Goal: Task Accomplishment & Management: Manage account settings

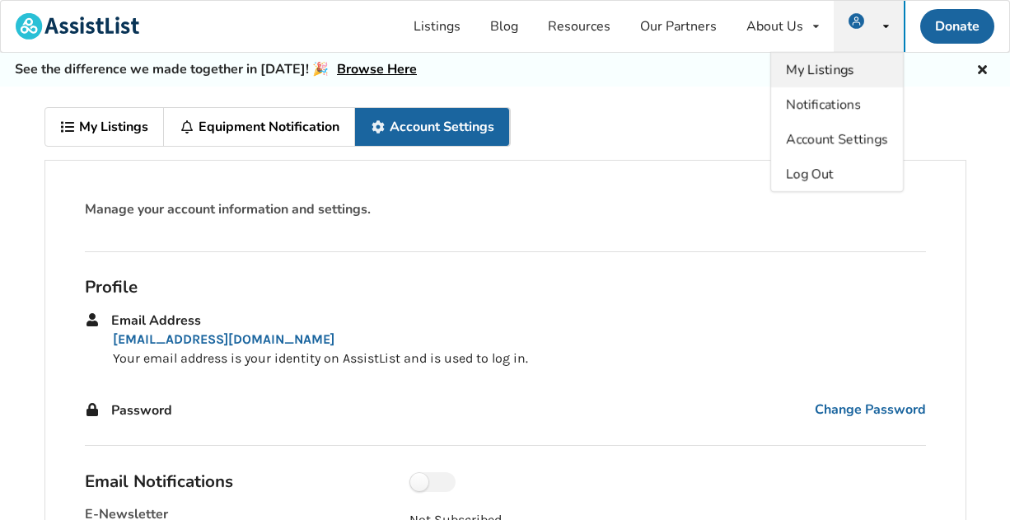
click at [805, 66] on span "My Listings" at bounding box center [820, 70] width 68 height 18
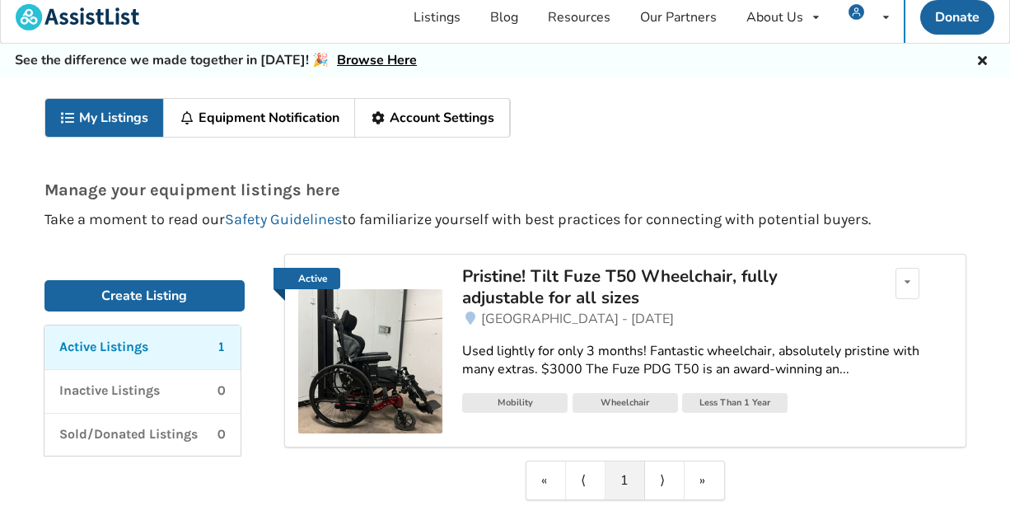
scroll to position [1, 0]
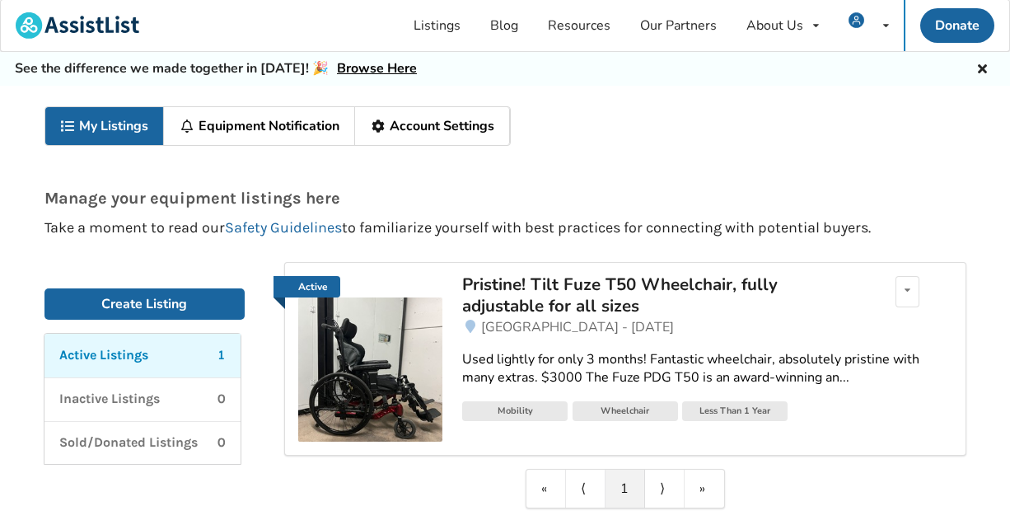
click at [148, 357] on p "Active Listings" at bounding box center [103, 355] width 89 height 19
click at [569, 304] on div "Pristine! Tilt Fuze T50 Wheelchair, fully adjustable for all sizes" at bounding box center [654, 295] width 385 height 44
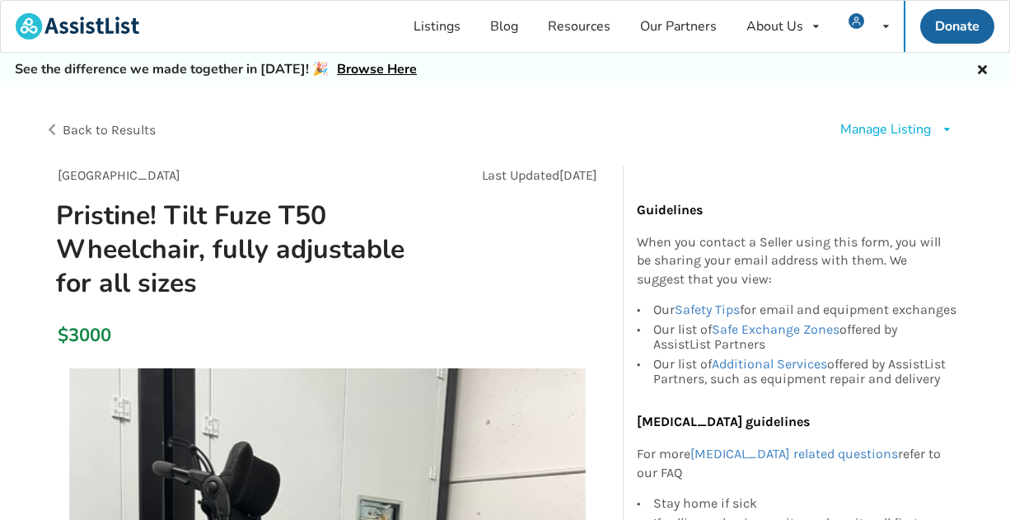
click at [926, 131] on div "Manage Listing" at bounding box center [885, 129] width 91 height 19
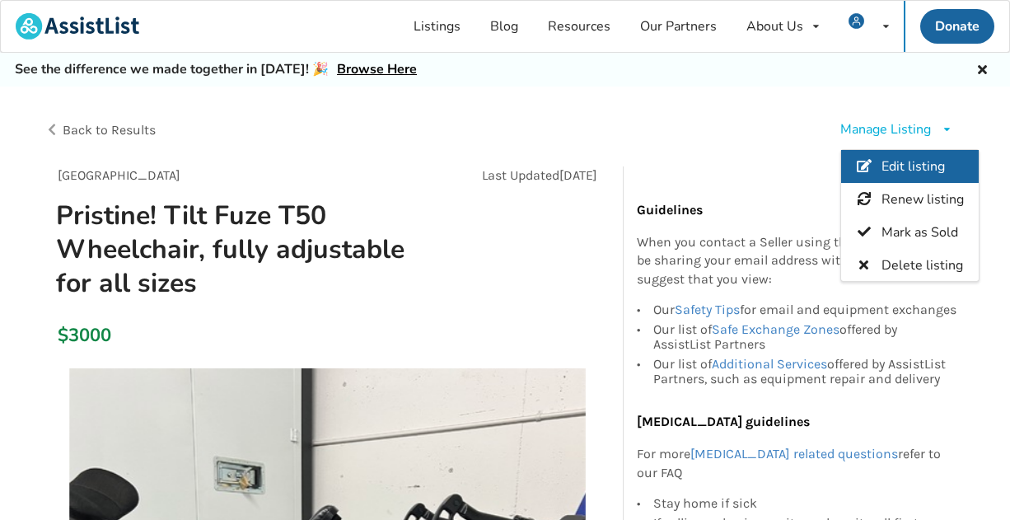
click at [913, 160] on span "Edit listing" at bounding box center [912, 166] width 63 height 18
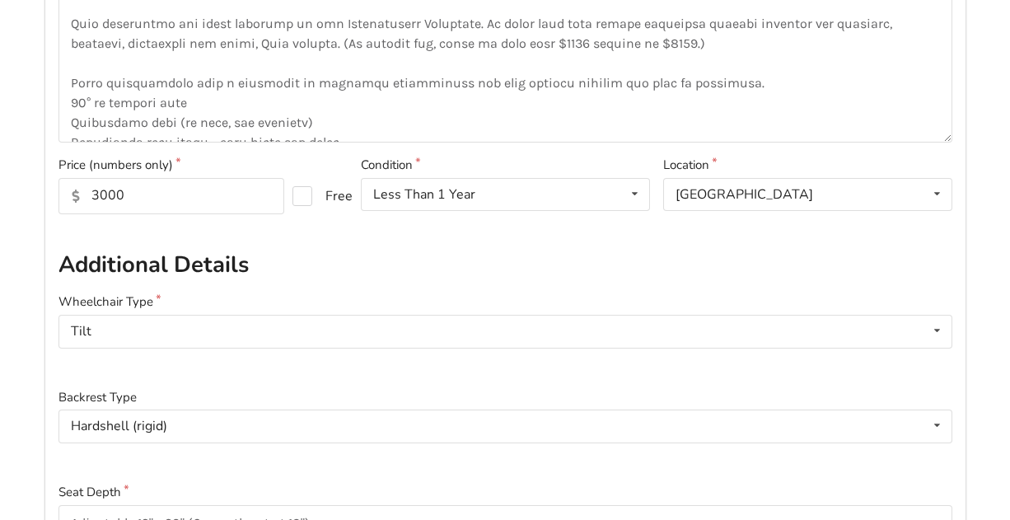
scroll to position [419, 0]
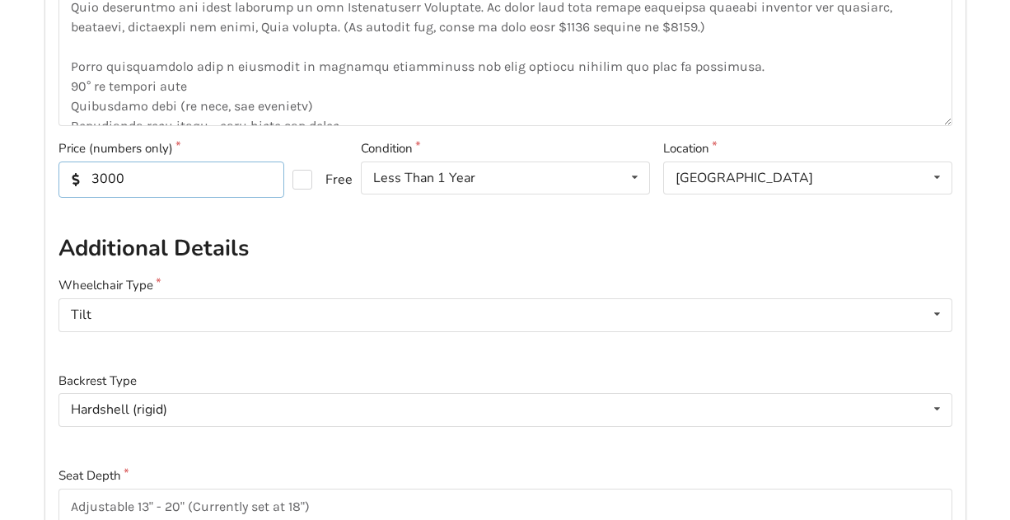
drag, startPoint x: 125, startPoint y: 175, endPoint x: 95, endPoint y: 175, distance: 30.5
click at [94, 175] on input "3000" at bounding box center [171, 179] width 226 height 36
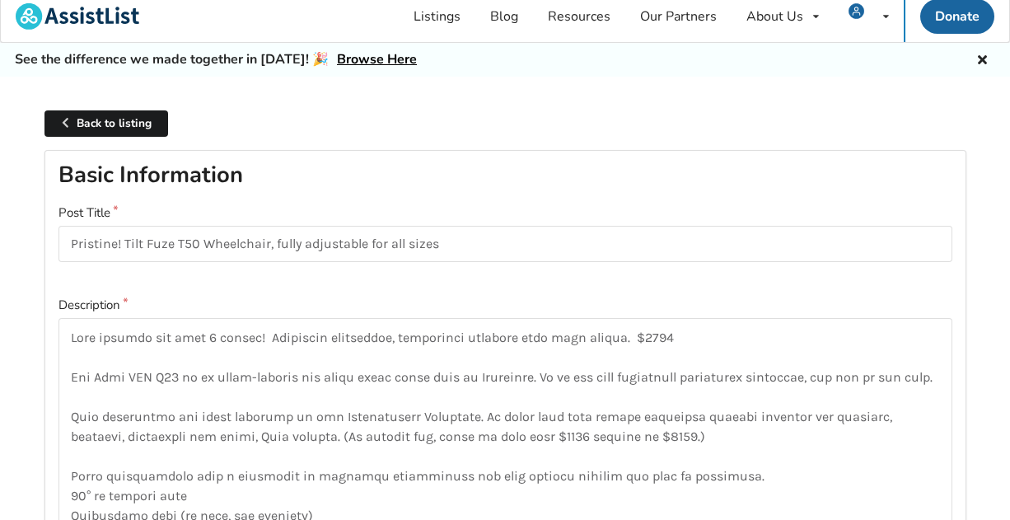
scroll to position [10, 0]
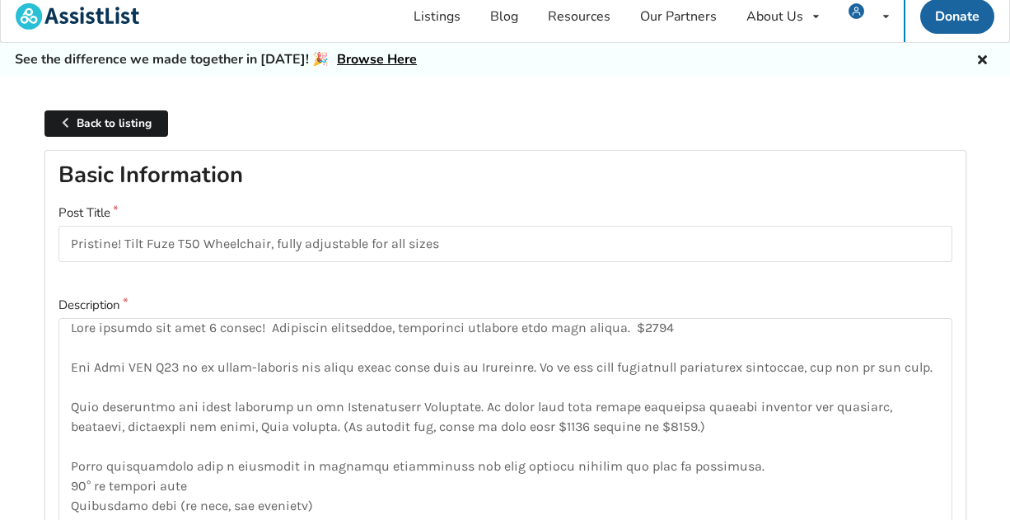
type input "2700"
drag, startPoint x: 628, startPoint y: 325, endPoint x: 670, endPoint y: 325, distance: 42.8
click at [670, 325] on textarea at bounding box center [505, 426] width 894 height 217
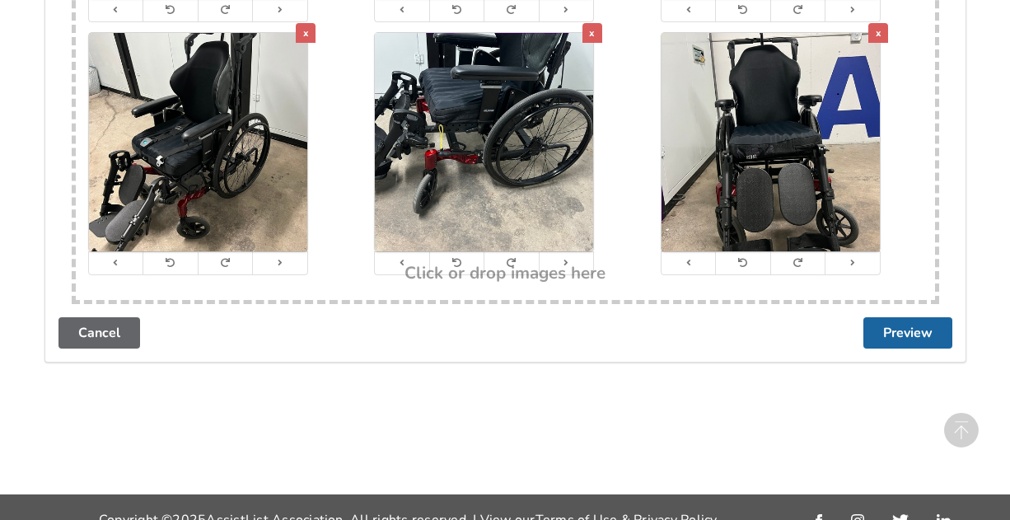
scroll to position [3903, 0]
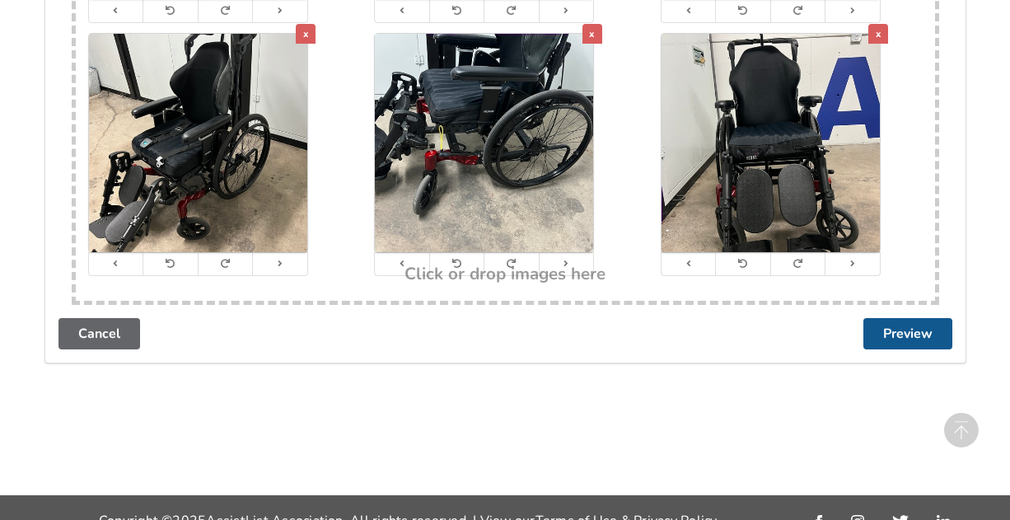
type textarea "Used lightly for only 3 months! Fantastic wheelchair, absolutely pristine with …"
click at [904, 320] on button "Preview" at bounding box center [907, 333] width 89 height 31
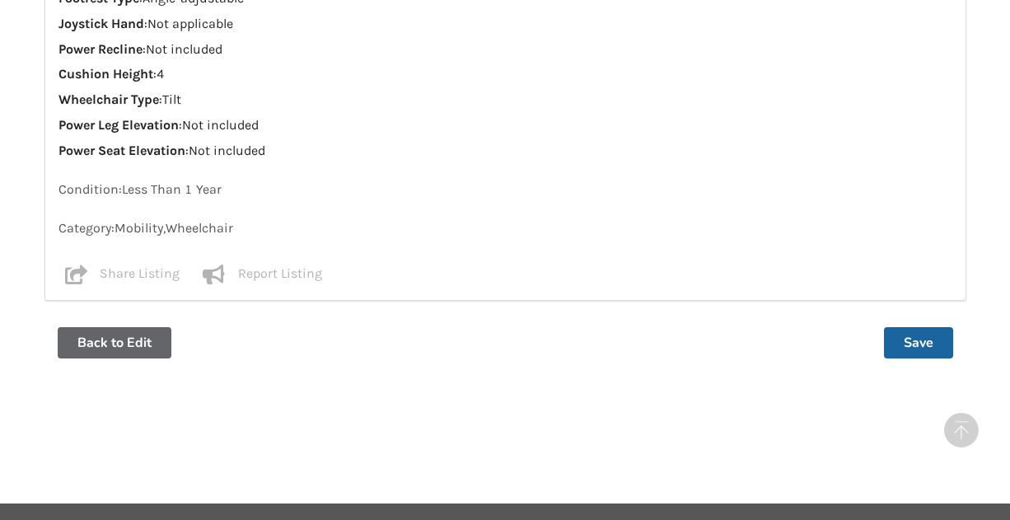
scroll to position [2263, 0]
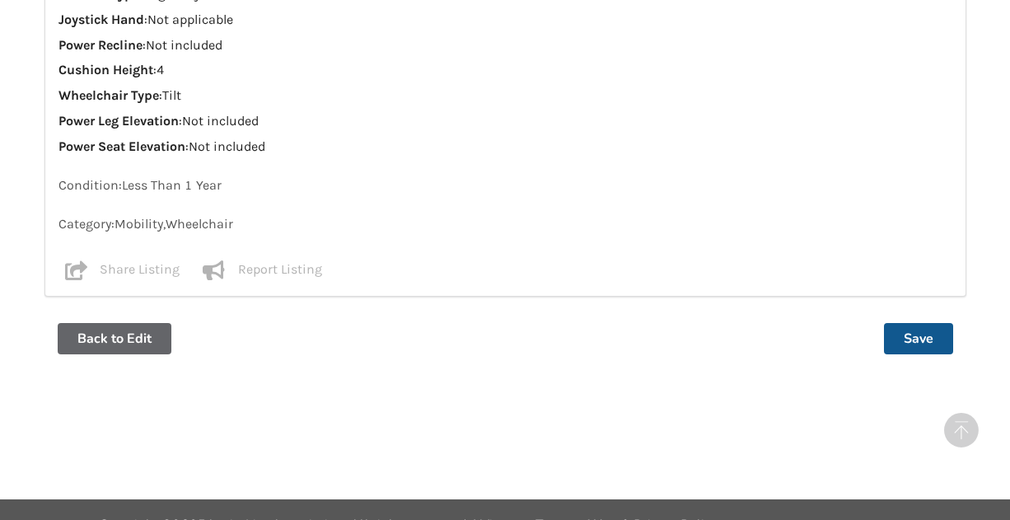
click at [918, 328] on button "Save" at bounding box center [918, 338] width 69 height 31
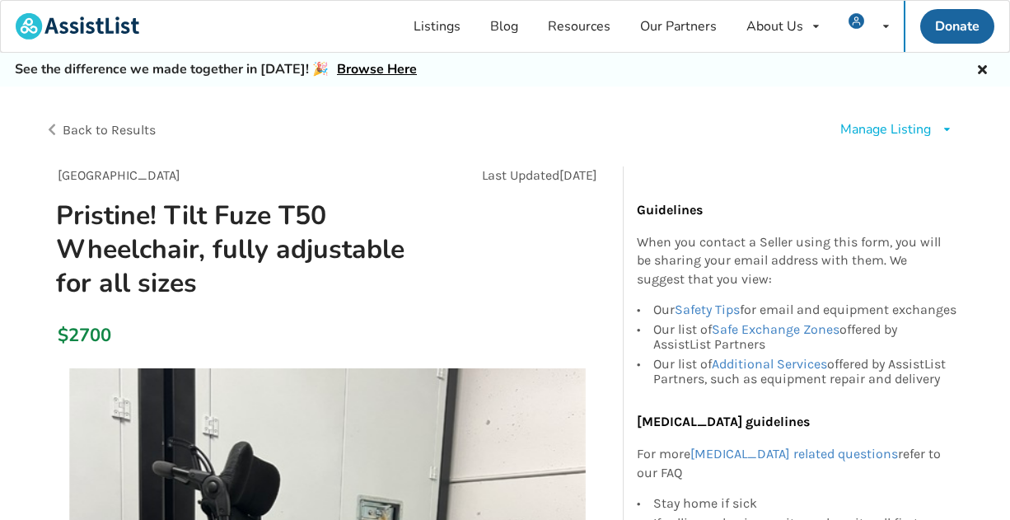
click at [857, 128] on div "Manage Listing" at bounding box center [885, 129] width 91 height 19
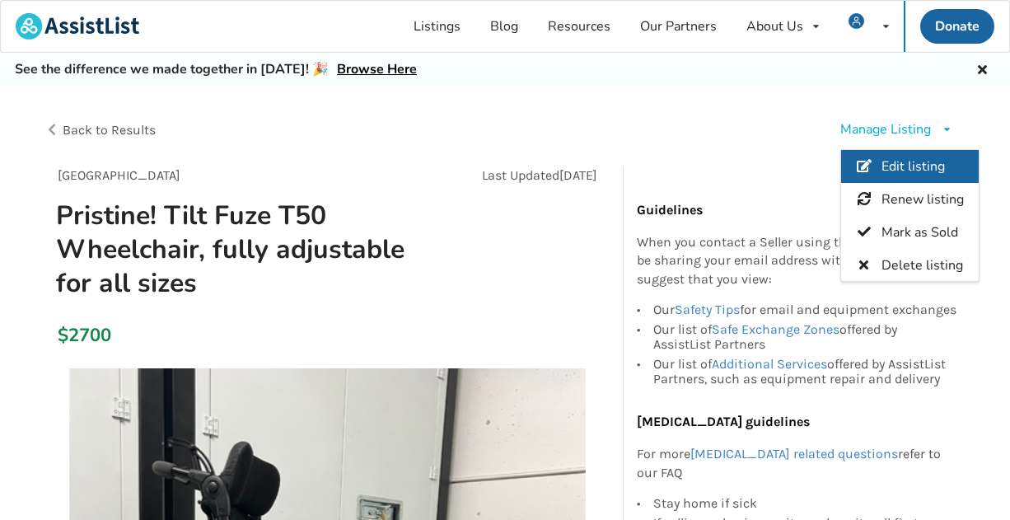
click at [867, 160] on icon at bounding box center [864, 165] width 16 height 13
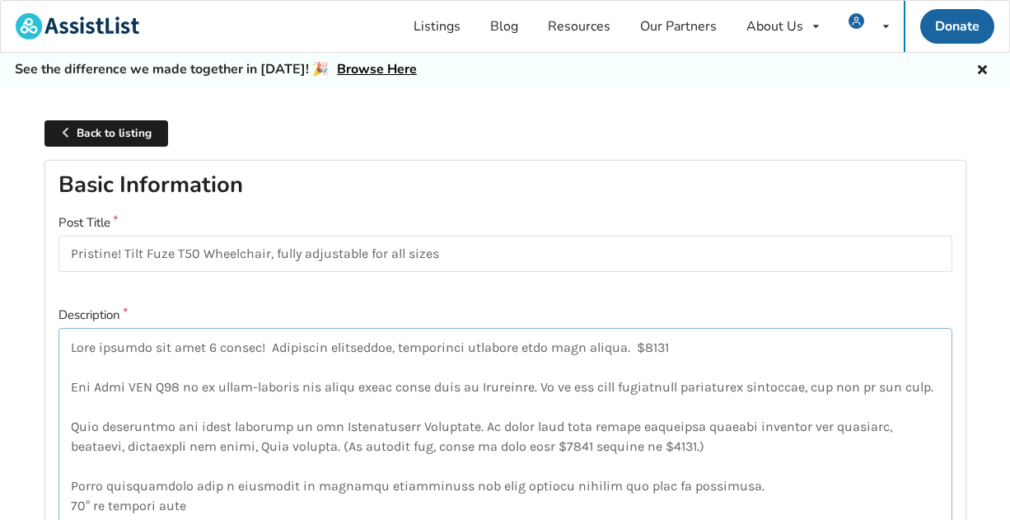
click at [636, 346] on textarea at bounding box center [505, 436] width 894 height 217
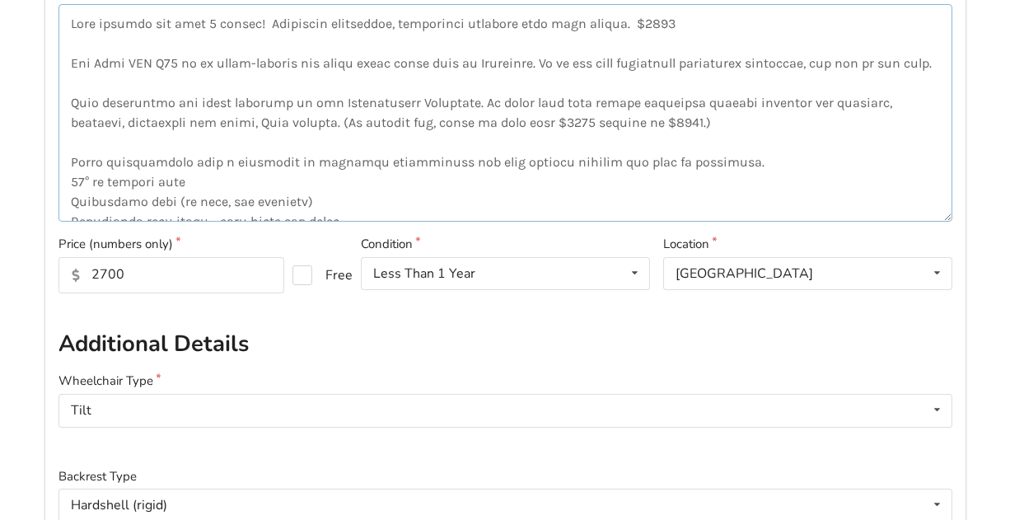
scroll to position [356, 0]
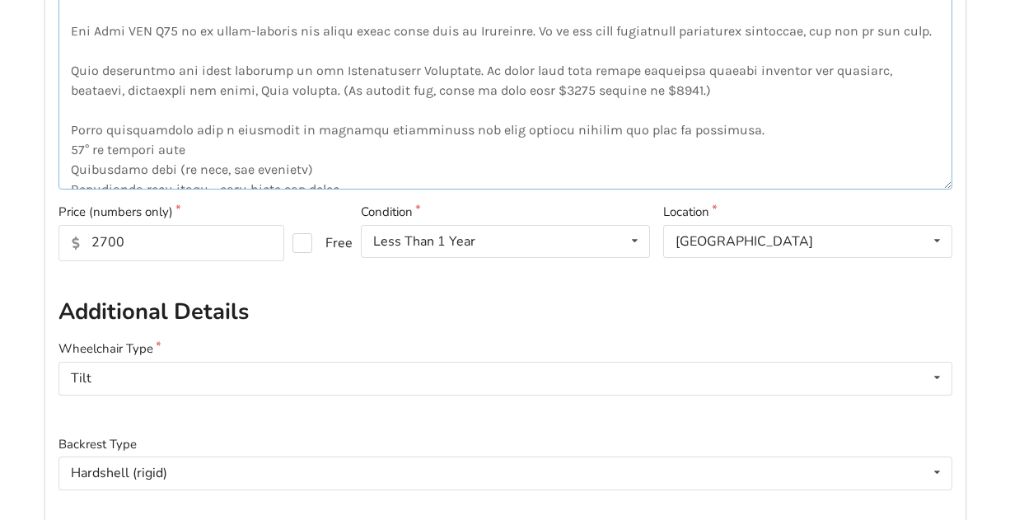
type textarea "Used lightly for only 3 months! Fantastic wheelchair, absolutely pristine with …"
click at [107, 241] on input "2700" at bounding box center [171, 243] width 226 height 36
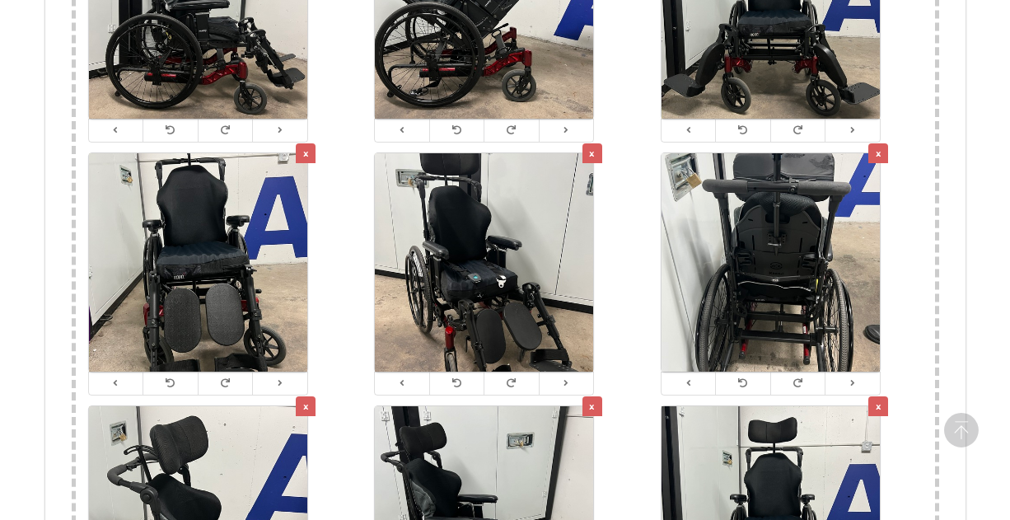
scroll to position [3244, 0]
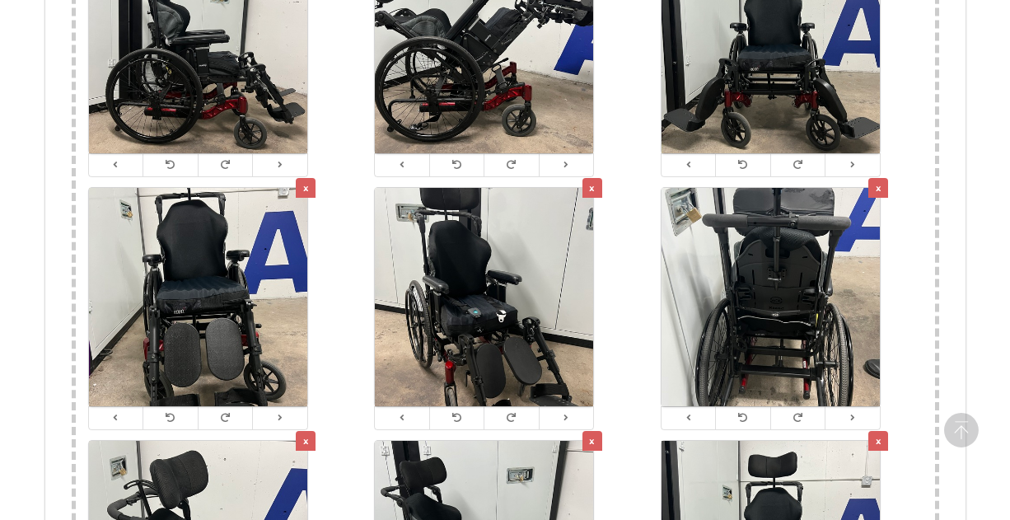
type input "2300"
click at [303, 178] on div "x" at bounding box center [306, 188] width 20 height 20
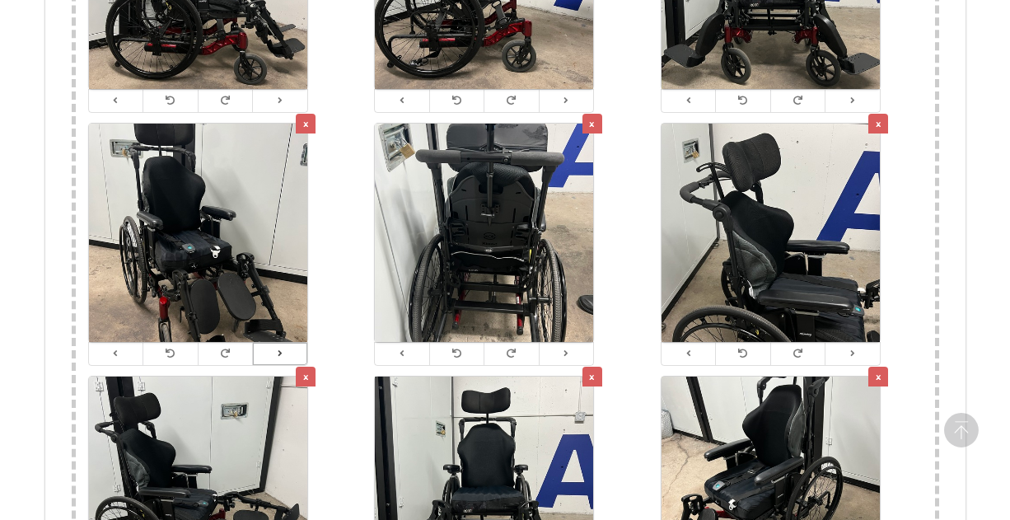
scroll to position [3305, 0]
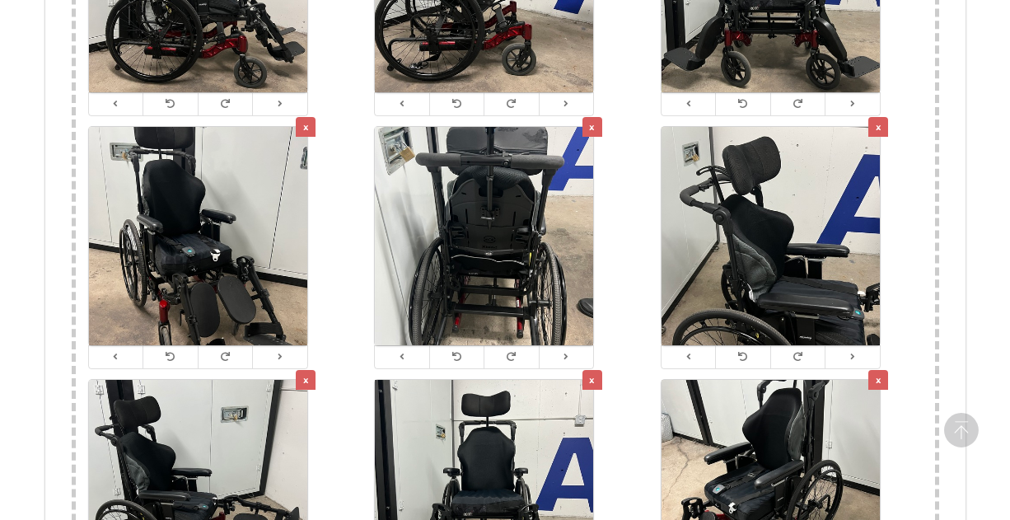
click at [305, 117] on div "x" at bounding box center [306, 127] width 20 height 20
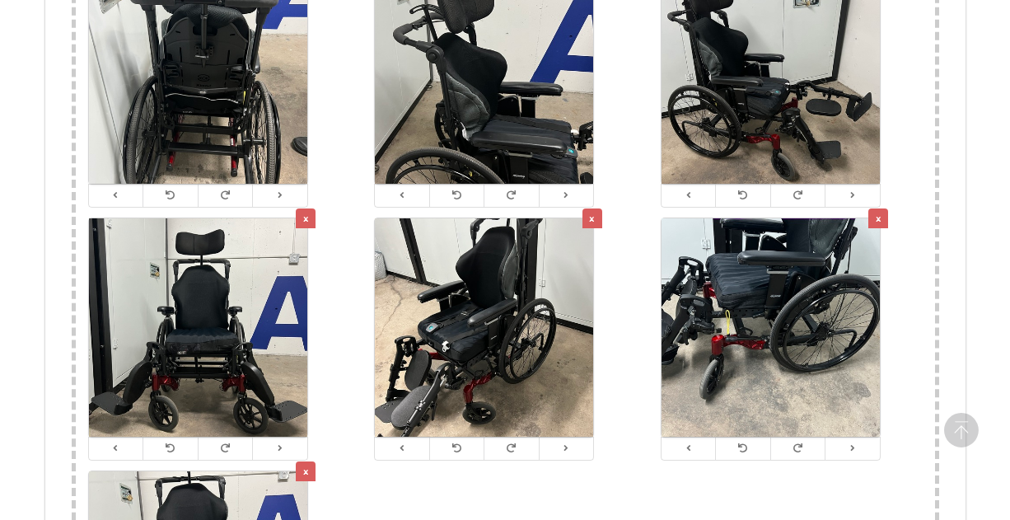
scroll to position [3473, 0]
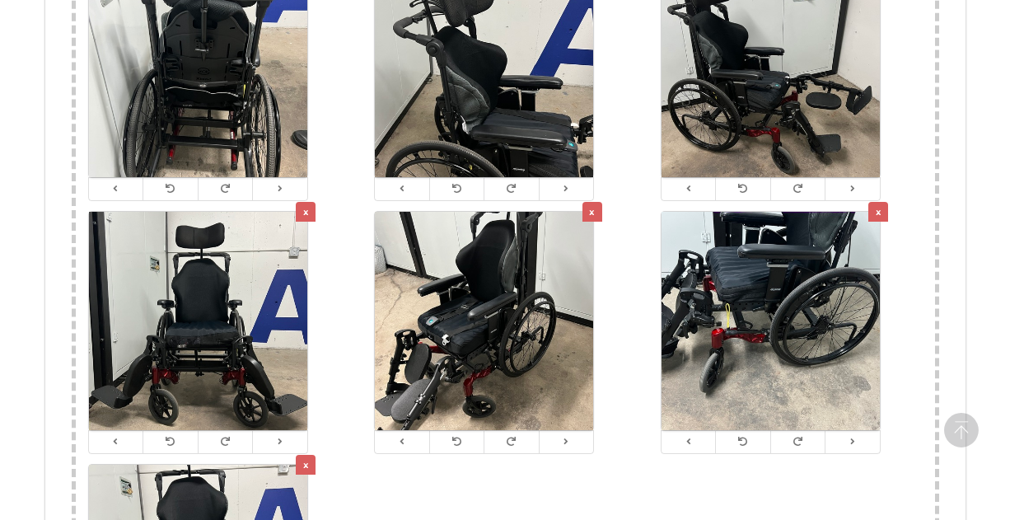
click at [301, 202] on div "x" at bounding box center [306, 212] width 20 height 20
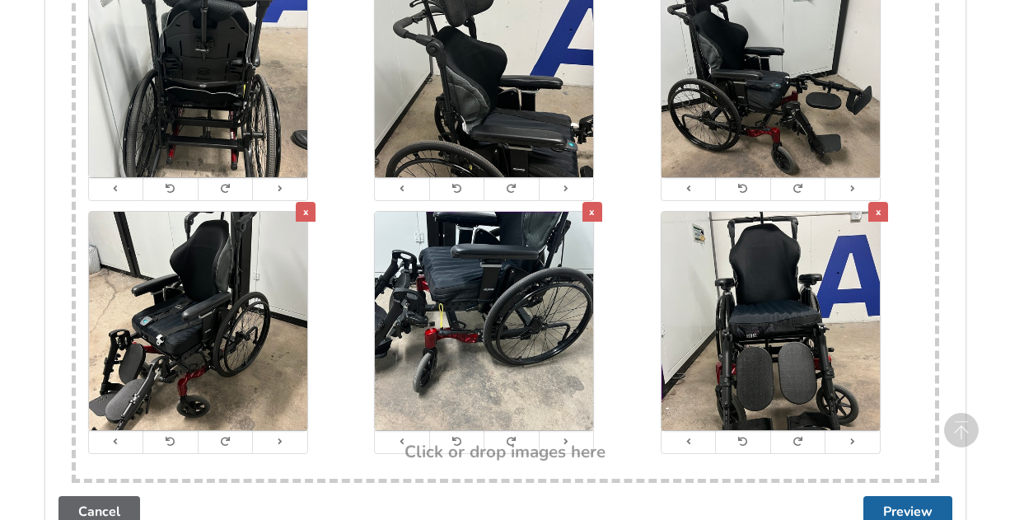
click at [306, 202] on div "x" at bounding box center [306, 212] width 20 height 20
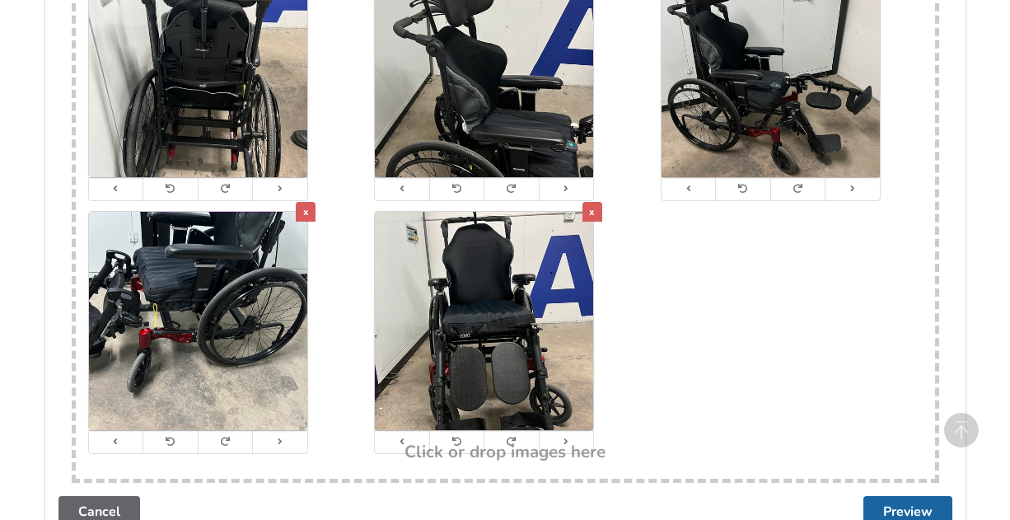
click at [306, 202] on div "x" at bounding box center [306, 212] width 20 height 20
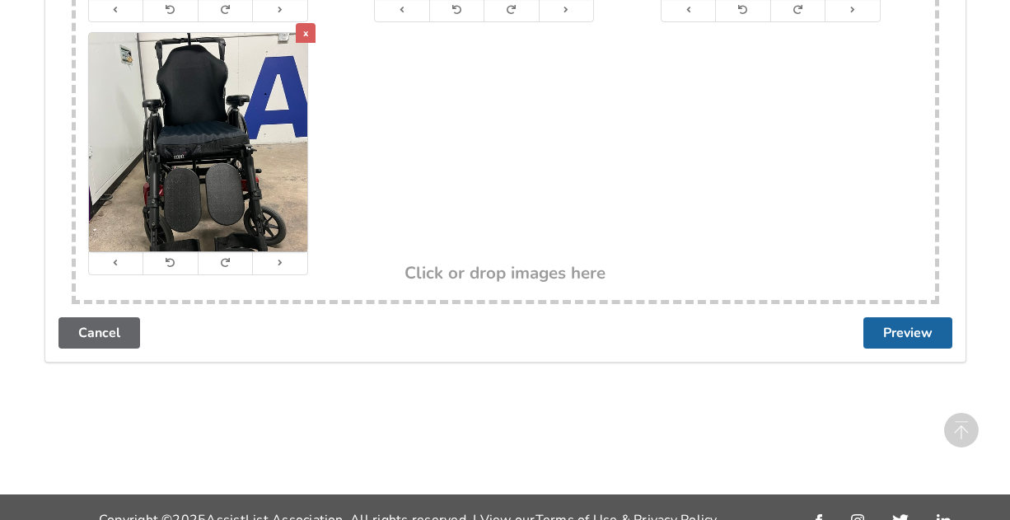
scroll to position [3651, 0]
click at [887, 318] on button "Preview" at bounding box center [907, 333] width 89 height 31
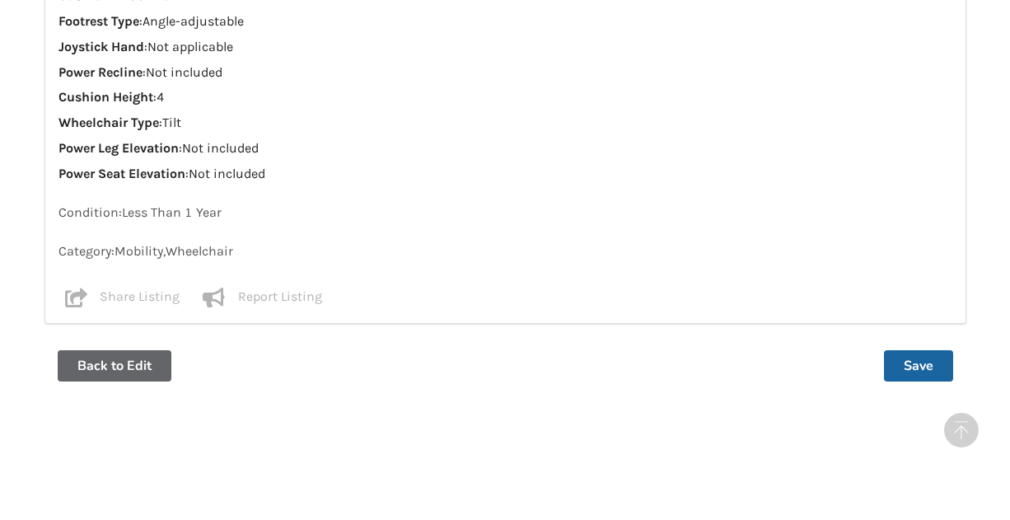
scroll to position [2240, 0]
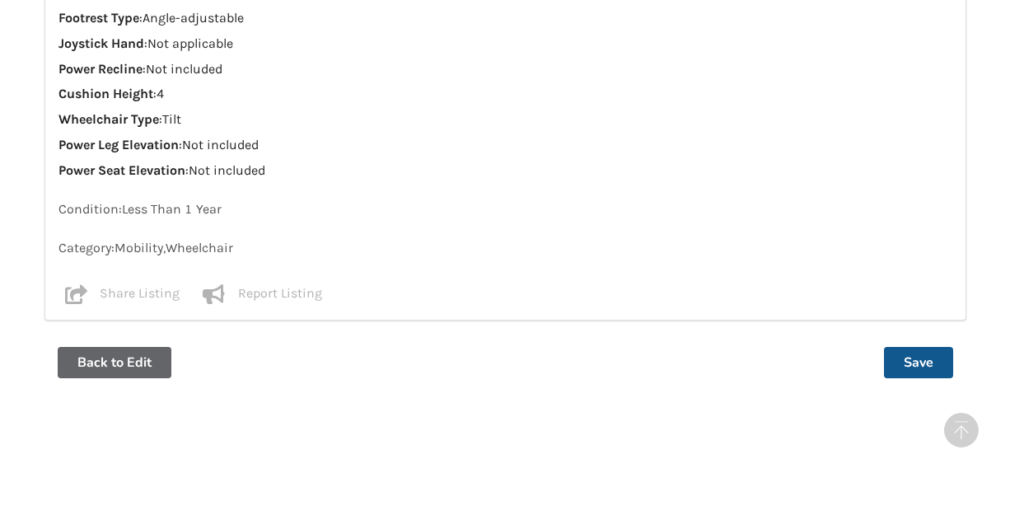
click at [913, 347] on button "Save" at bounding box center [918, 362] width 69 height 31
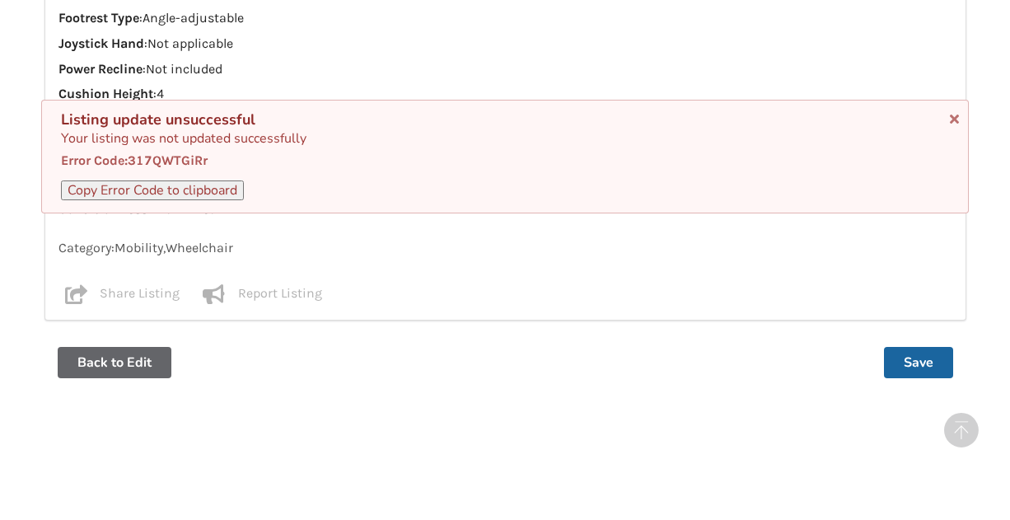
click at [219, 189] on button "Copy Error Code to clipboard" at bounding box center [152, 190] width 183 height 20
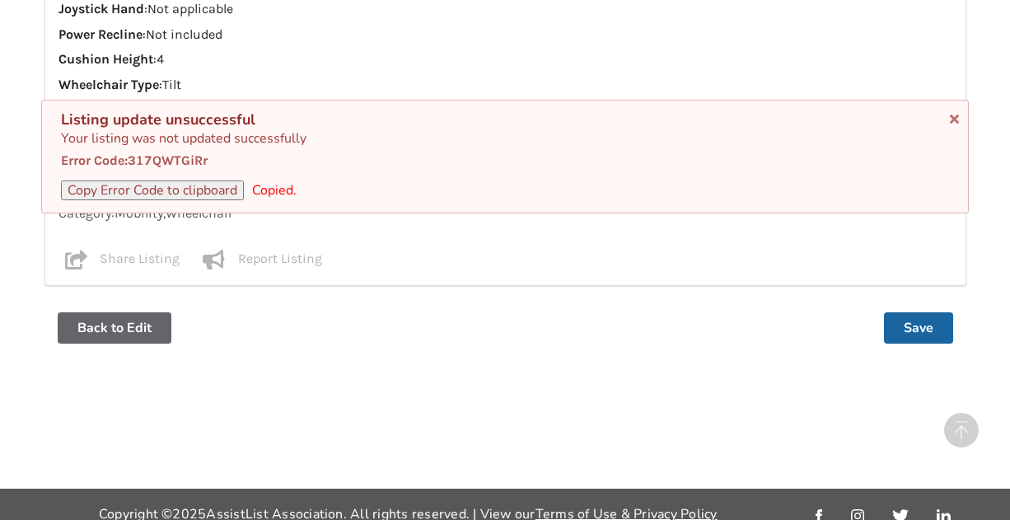
scroll to position [2273, 0]
click at [908, 313] on button "Save" at bounding box center [918, 328] width 69 height 31
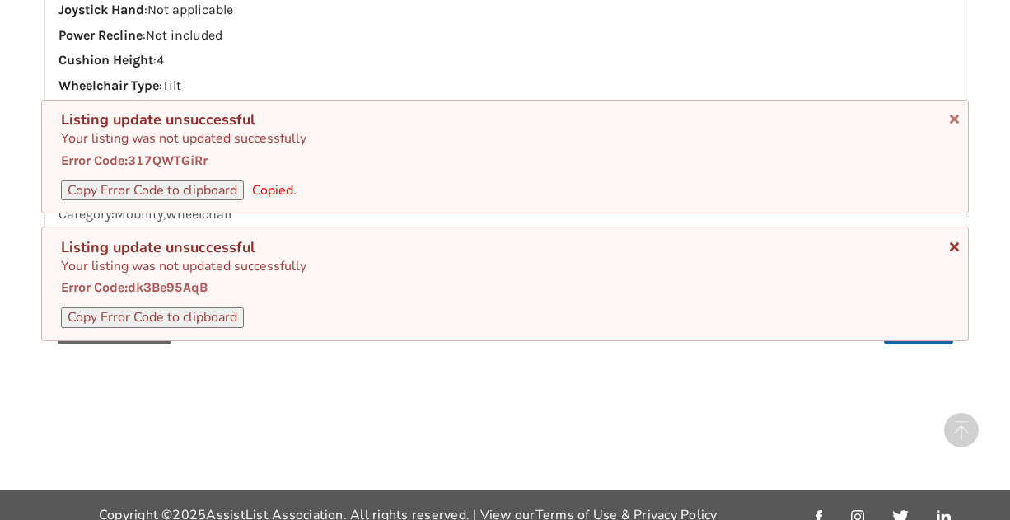
click at [949, 245] on icon at bounding box center [954, 243] width 16 height 13
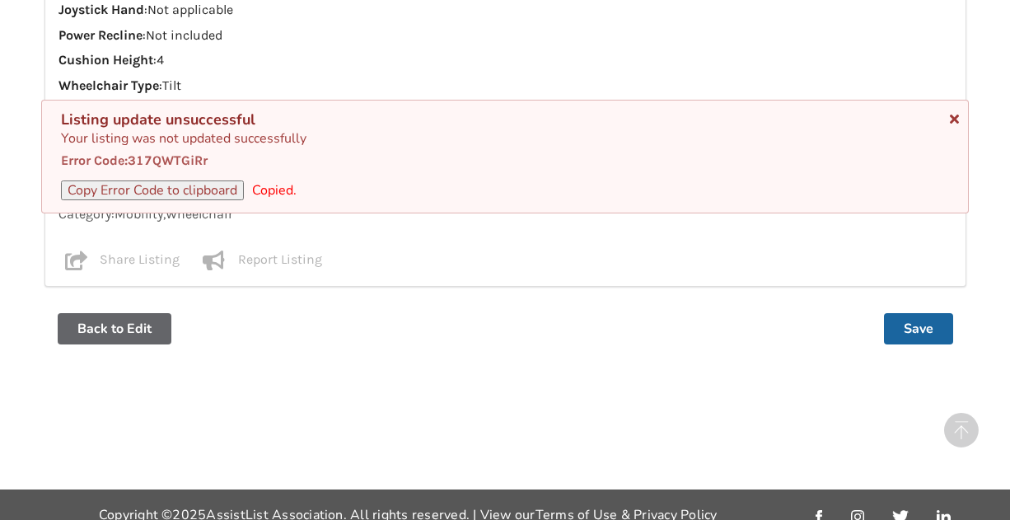
click at [954, 119] on icon at bounding box center [954, 116] width 16 height 13
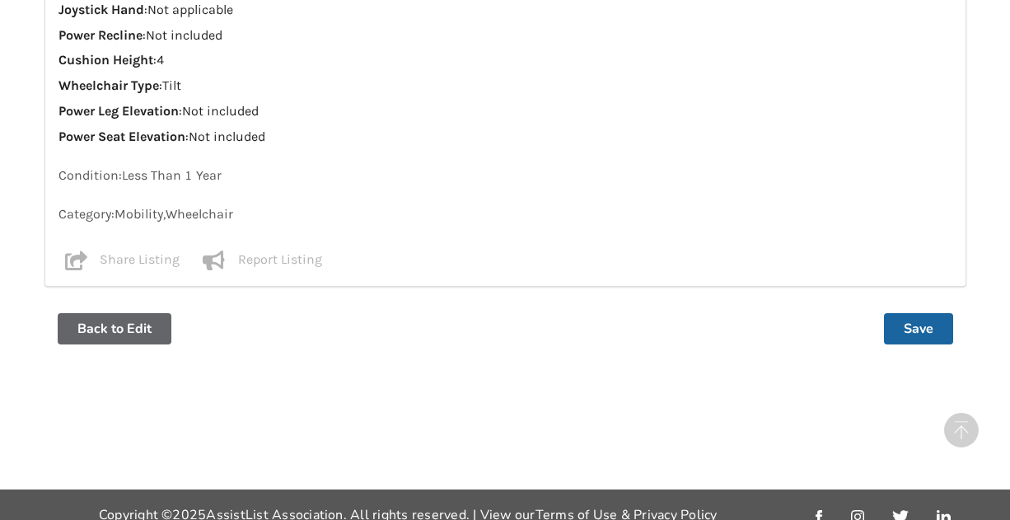
scroll to position [2259, 0]
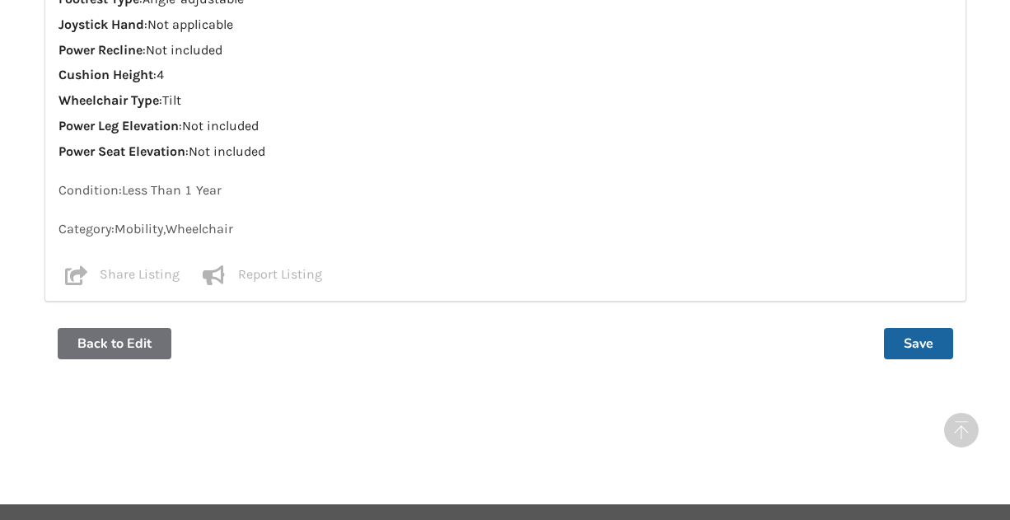
click at [133, 328] on button "Back to Edit" at bounding box center [115, 343] width 114 height 31
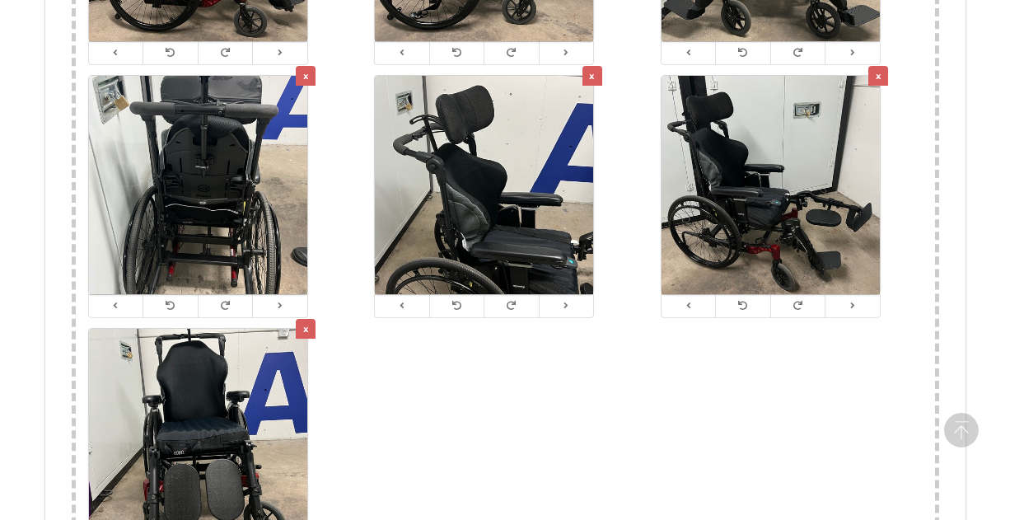
scroll to position [3501, 0]
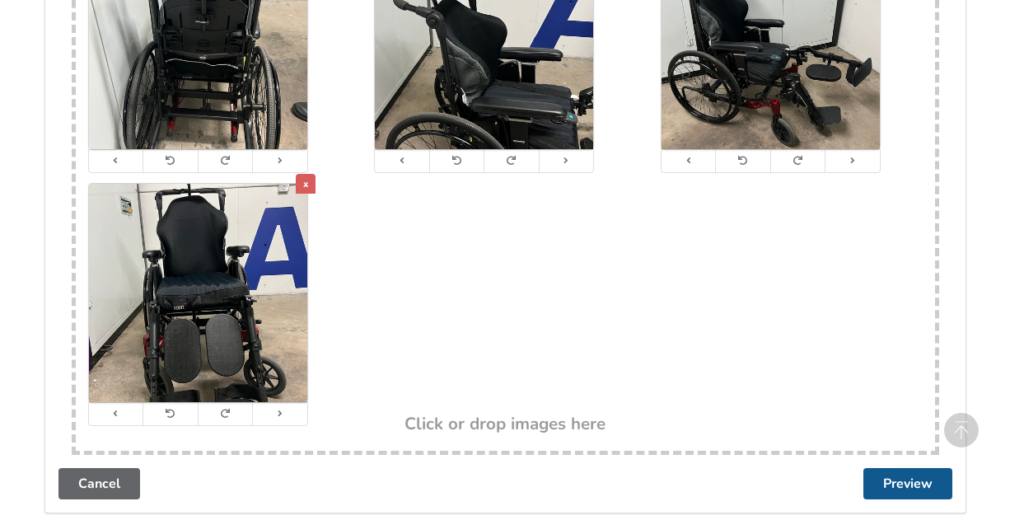
click at [898, 468] on button "Preview" at bounding box center [907, 483] width 89 height 31
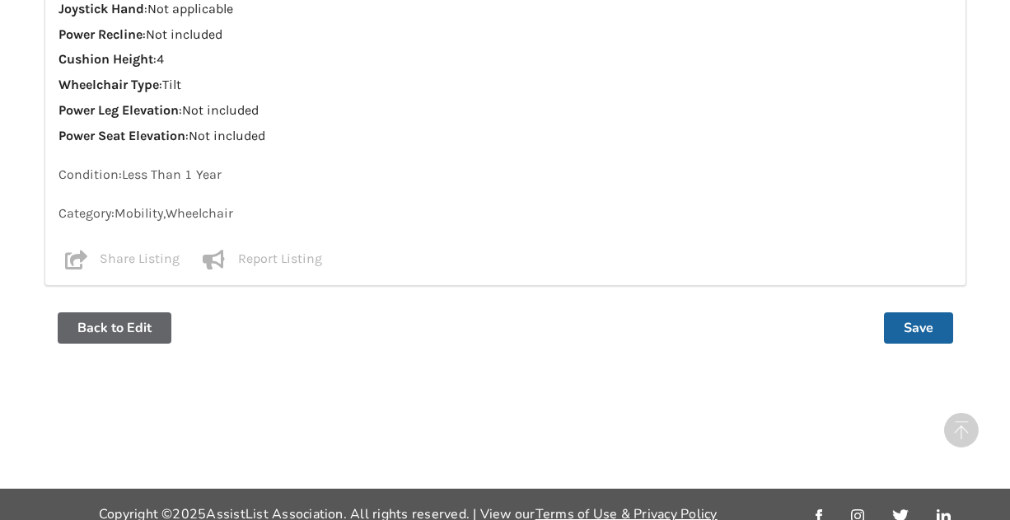
scroll to position [2273, 0]
click at [915, 313] on button "Save" at bounding box center [918, 328] width 69 height 31
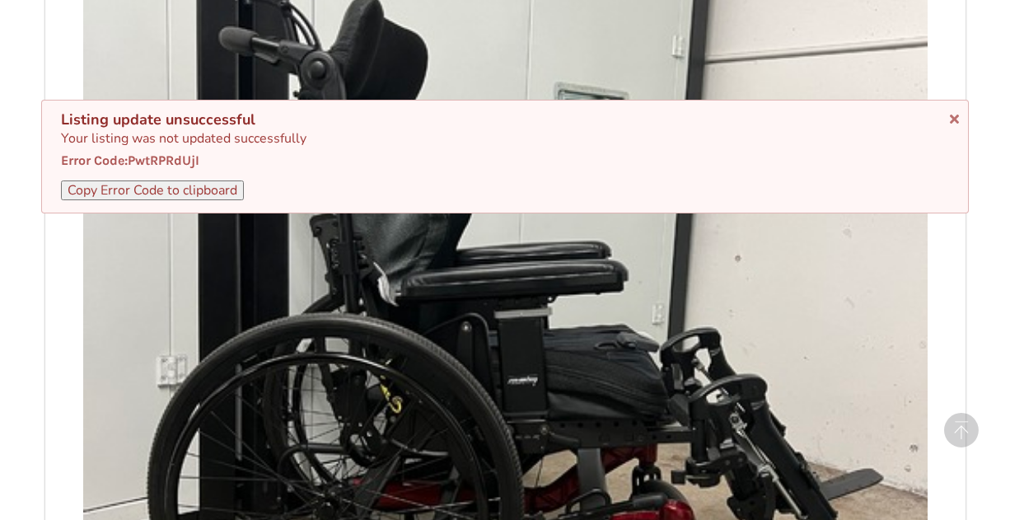
scroll to position [332, 0]
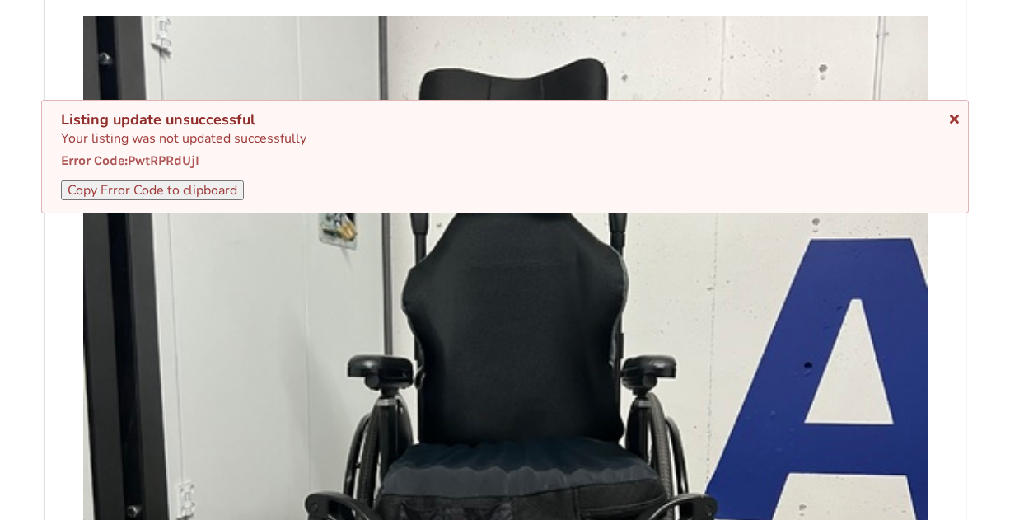
click at [954, 120] on icon at bounding box center [954, 116] width 16 height 13
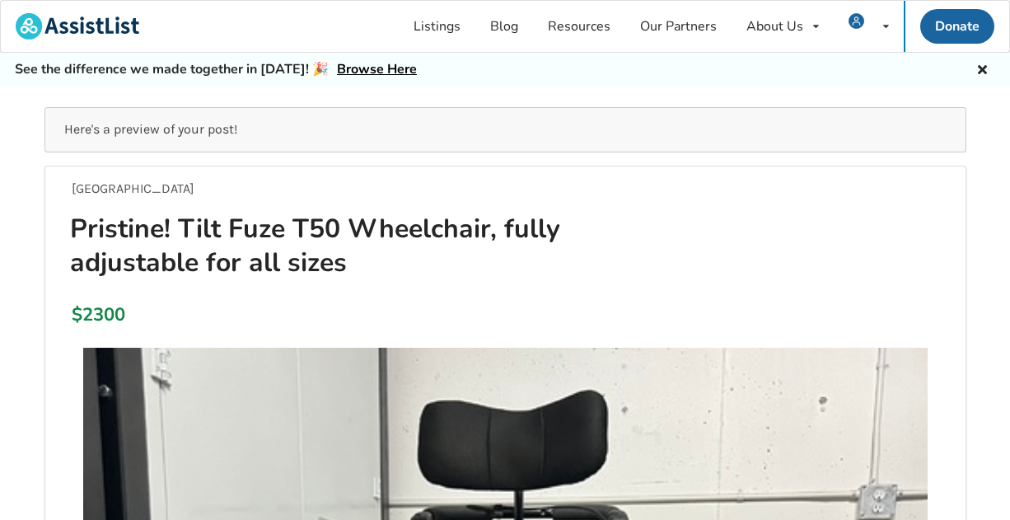
scroll to position [0, 0]
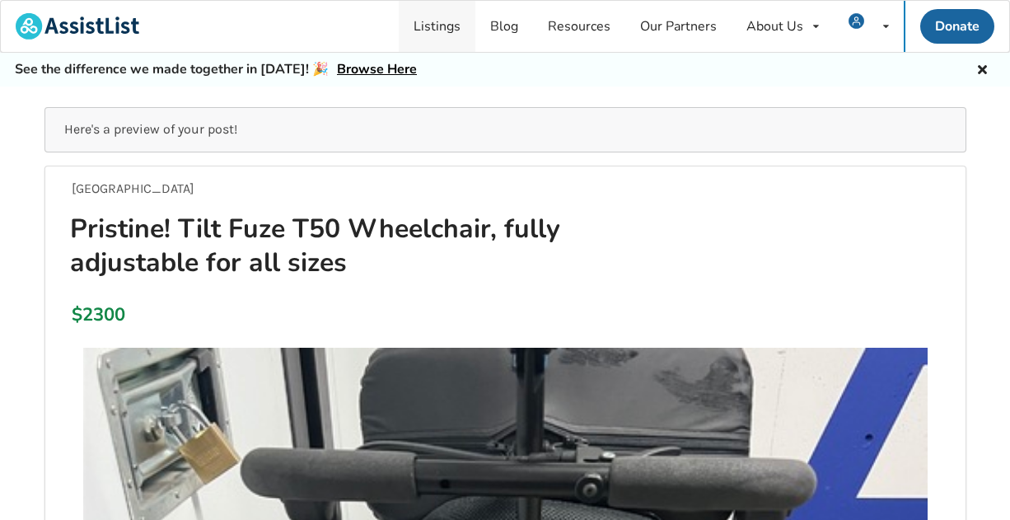
click at [427, 28] on link "Listings" at bounding box center [437, 26] width 77 height 51
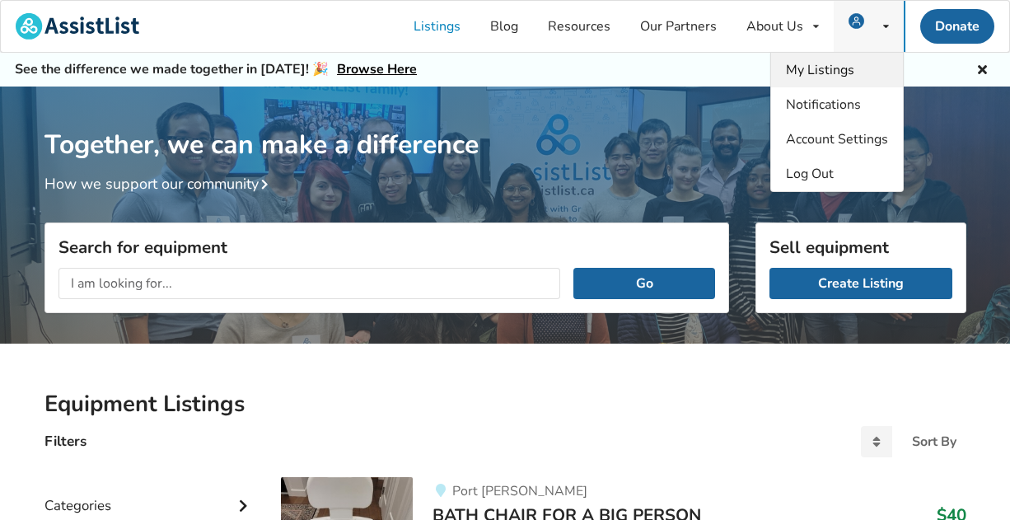
click at [830, 77] on span "My Listings" at bounding box center [820, 70] width 68 height 18
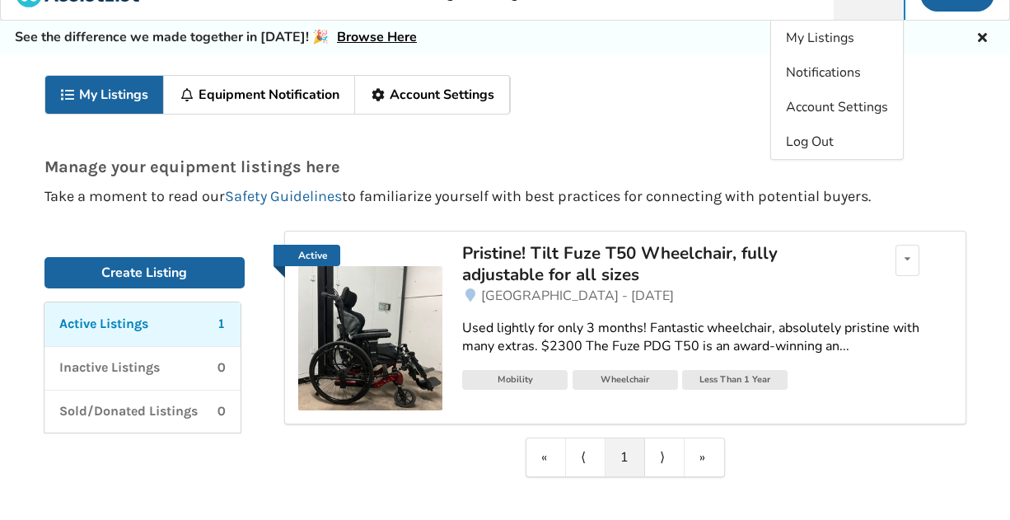
scroll to position [30, 0]
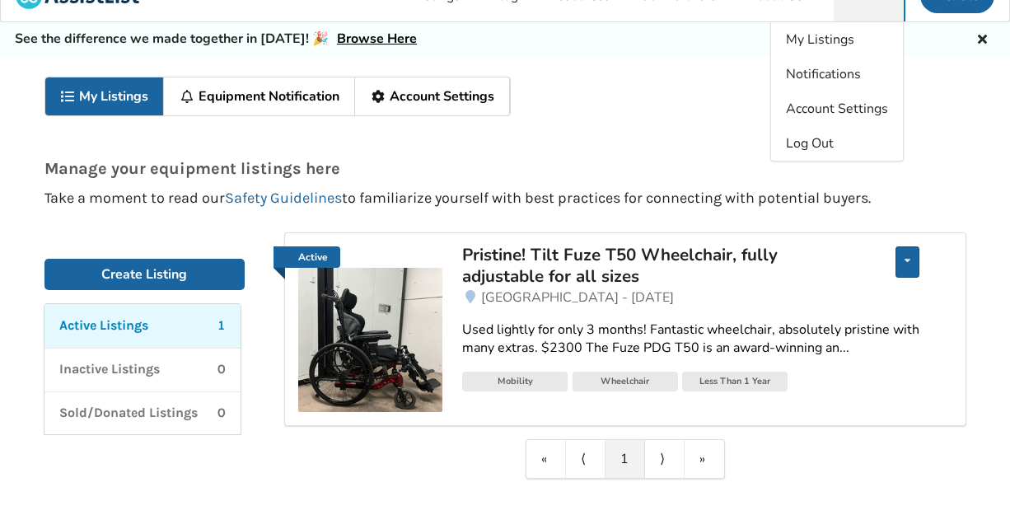
click at [911, 259] on div "Edit listing Renew listing Mark as Sold Delete listing" at bounding box center [907, 261] width 24 height 31
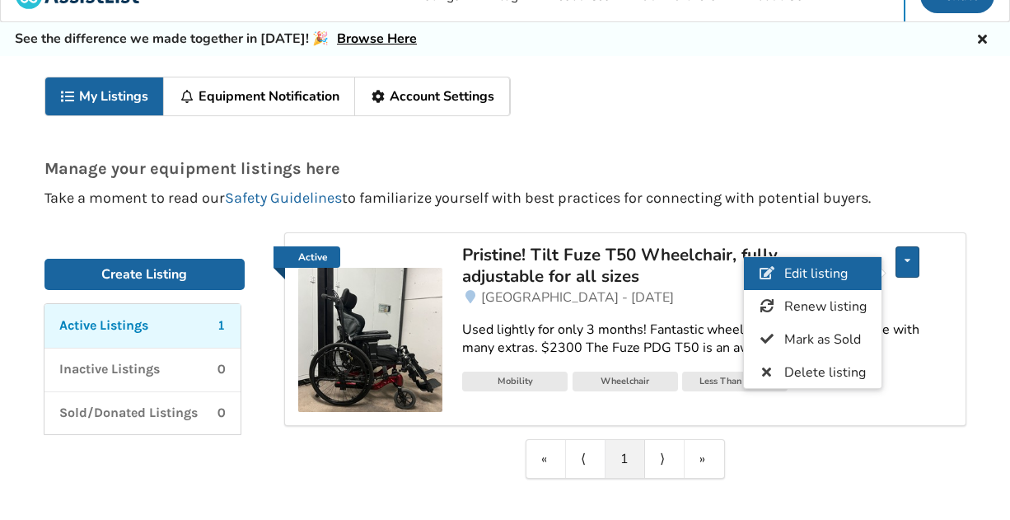
click at [839, 268] on span "Edit listing" at bounding box center [814, 273] width 63 height 18
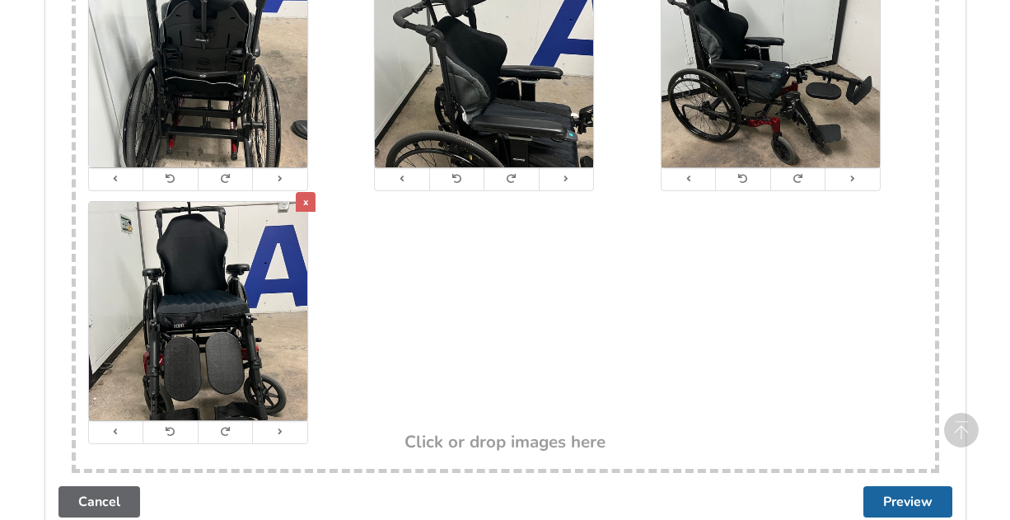
scroll to position [3492, 0]
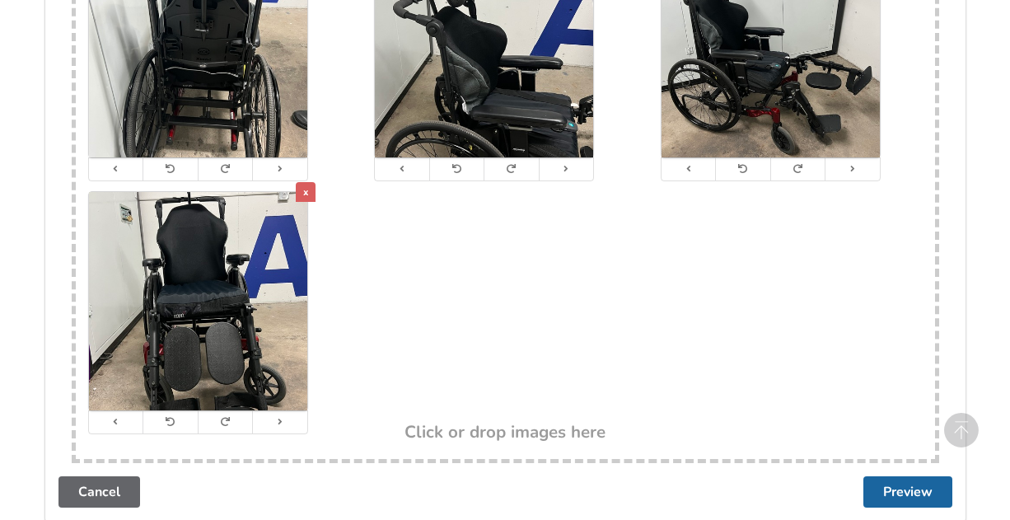
click at [510, 421] on h3 "Click or drop images here" at bounding box center [504, 431] width 201 height 21
type input "C:\fakepath\FuzeT50.png"
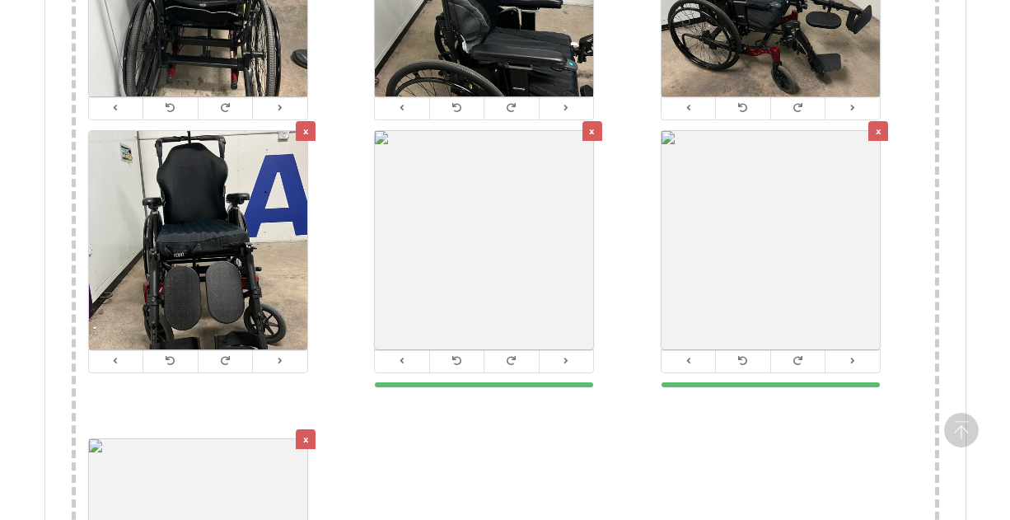
scroll to position [3554, 0]
click at [588, 120] on div "x" at bounding box center [592, 130] width 20 height 20
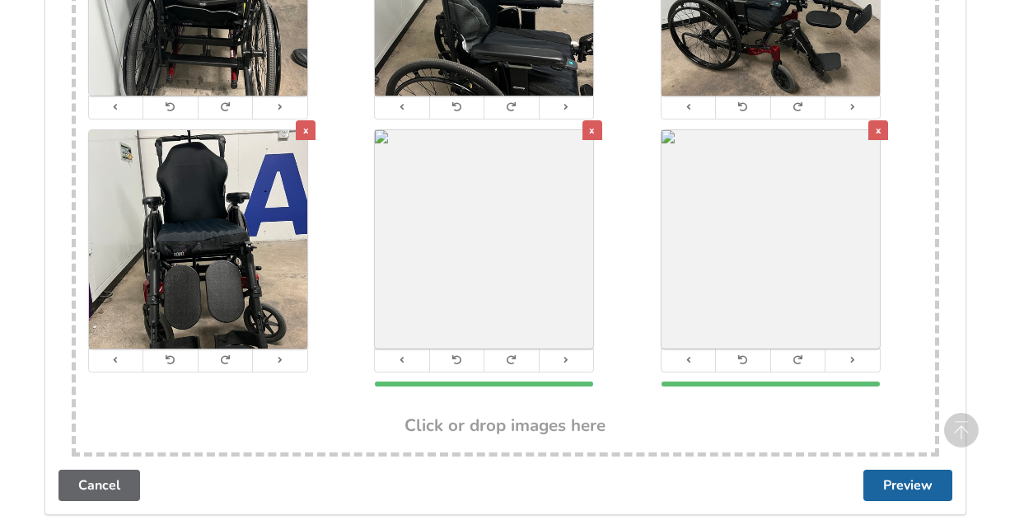
click at [586, 120] on div "x" at bounding box center [592, 130] width 20 height 20
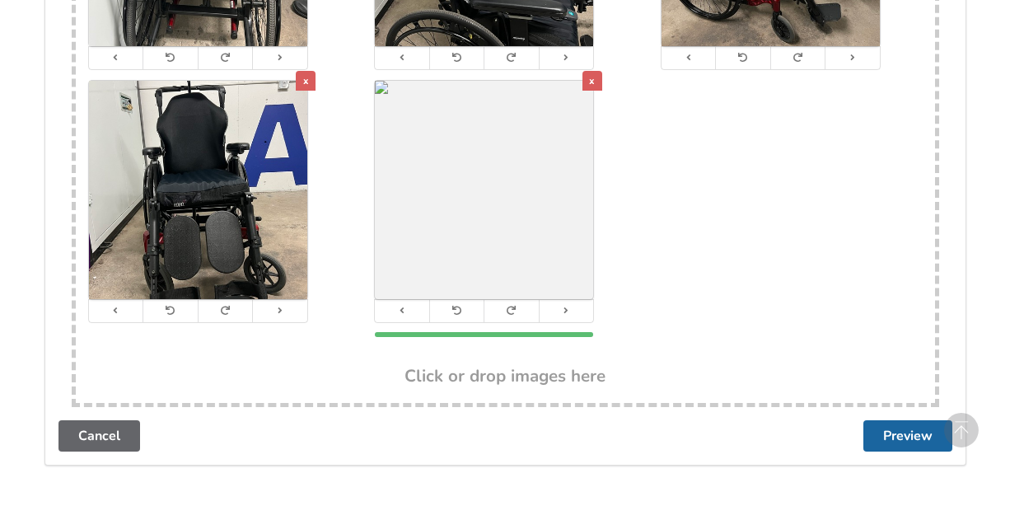
scroll to position [3618, 0]
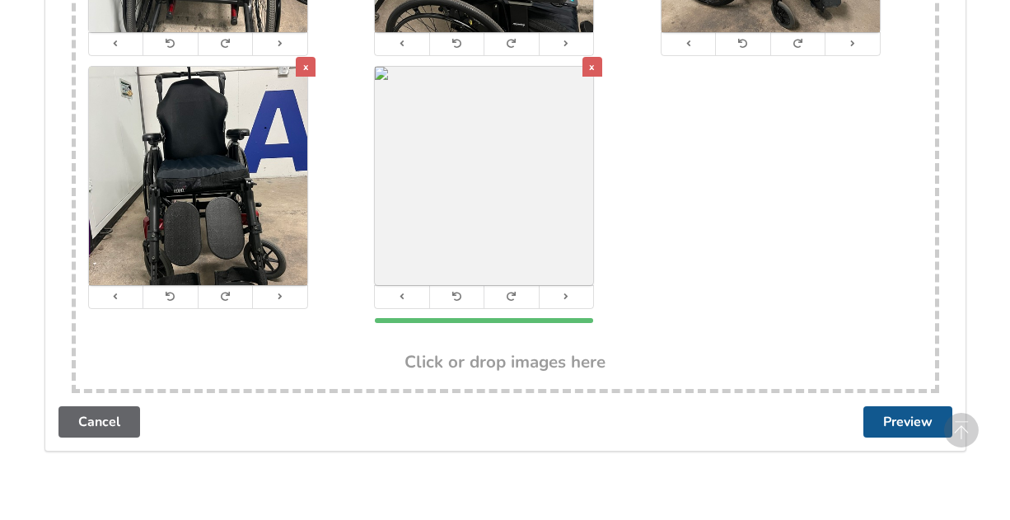
click at [895, 406] on button "Preview" at bounding box center [907, 421] width 89 height 31
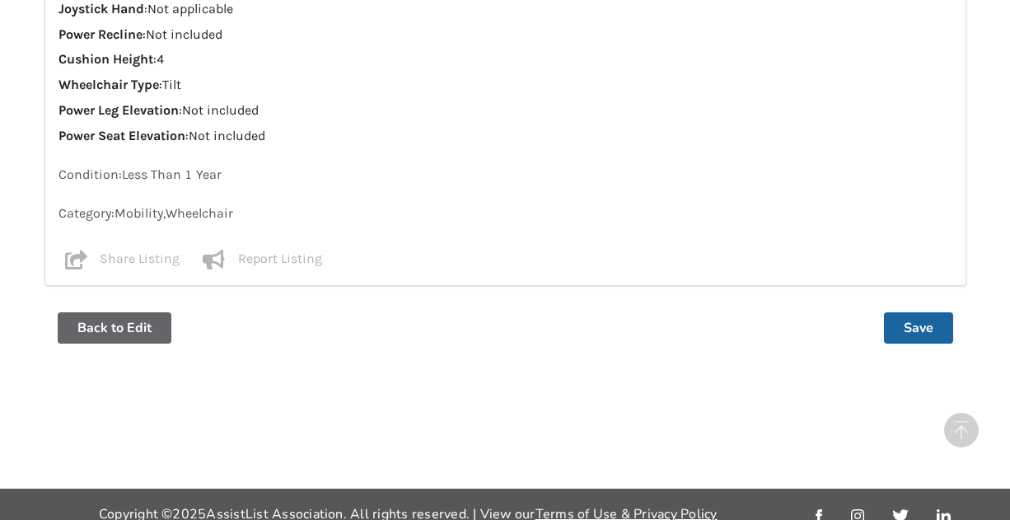
scroll to position [2273, 0]
click at [906, 313] on button "Save" at bounding box center [918, 328] width 69 height 31
